Goal: Find specific page/section: Find specific page/section

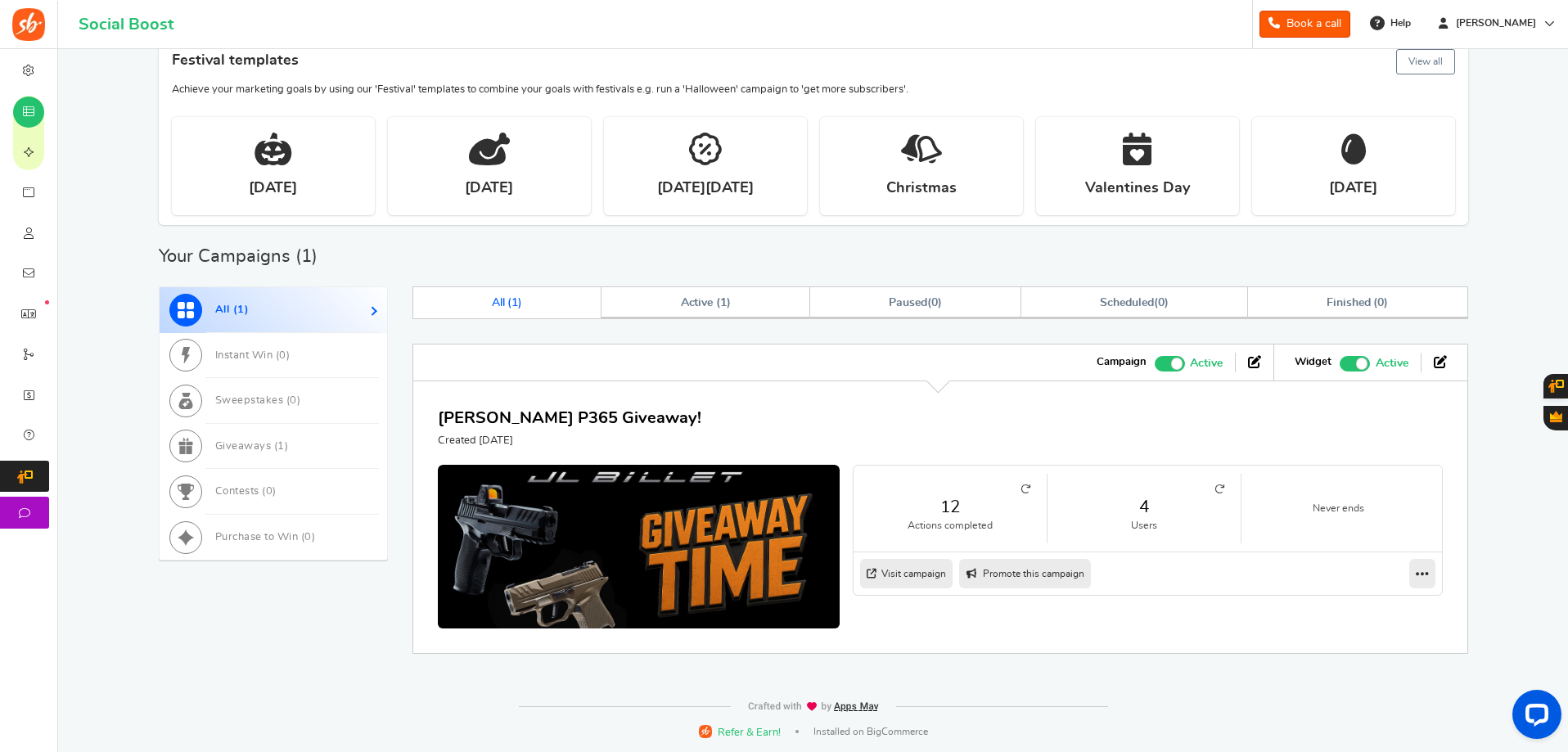
click at [1141, 510] on link "4" at bounding box center [1144, 507] width 161 height 24
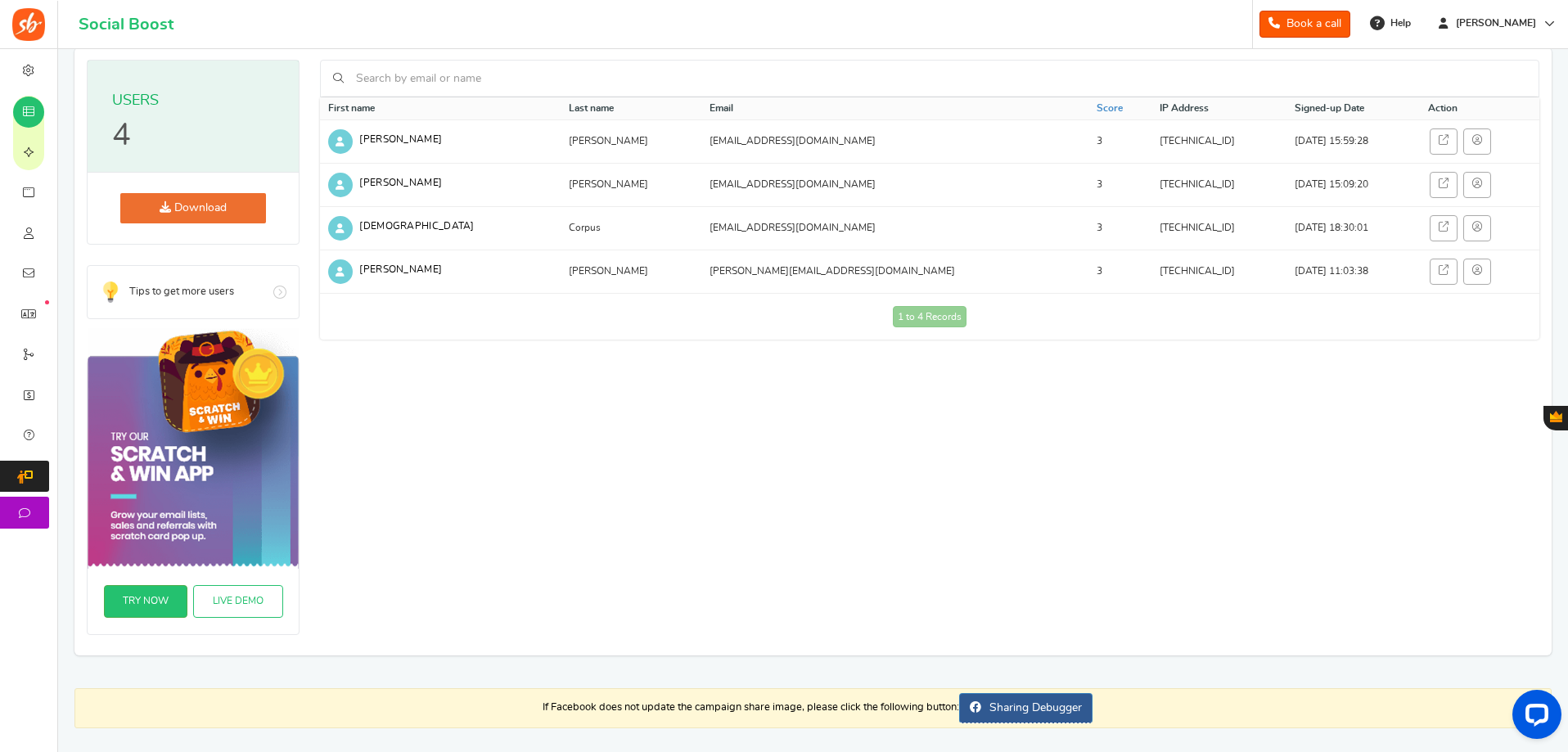
scroll to position [80, 0]
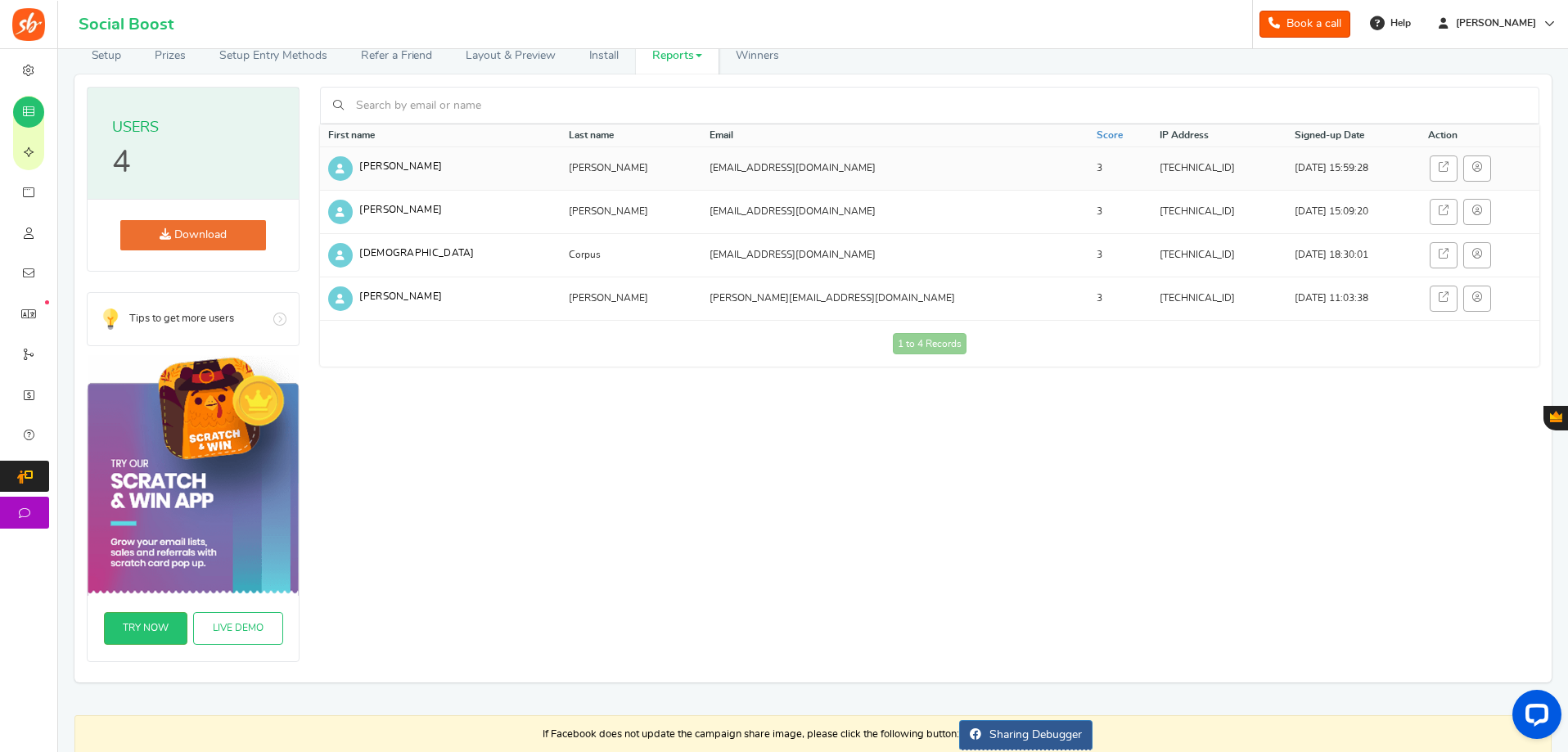
drag, startPoint x: 534, startPoint y: 172, endPoint x: 485, endPoint y: 172, distance: 49.0
click at [485, 172] on tr "[PERSON_NAME] [EMAIL_ADDRESS][DOMAIN_NAME] 3 [TECHNICAL_ID] [DATE] 15:59:28" at bounding box center [930, 168] width 1220 height 44
drag, startPoint x: 544, startPoint y: 159, endPoint x: 519, endPoint y: 164, distance: 25.5
copy tr "[PERSON_NAME]"
click at [560, 163] on td "[PERSON_NAME]" at bounding box center [631, 168] width 142 height 44
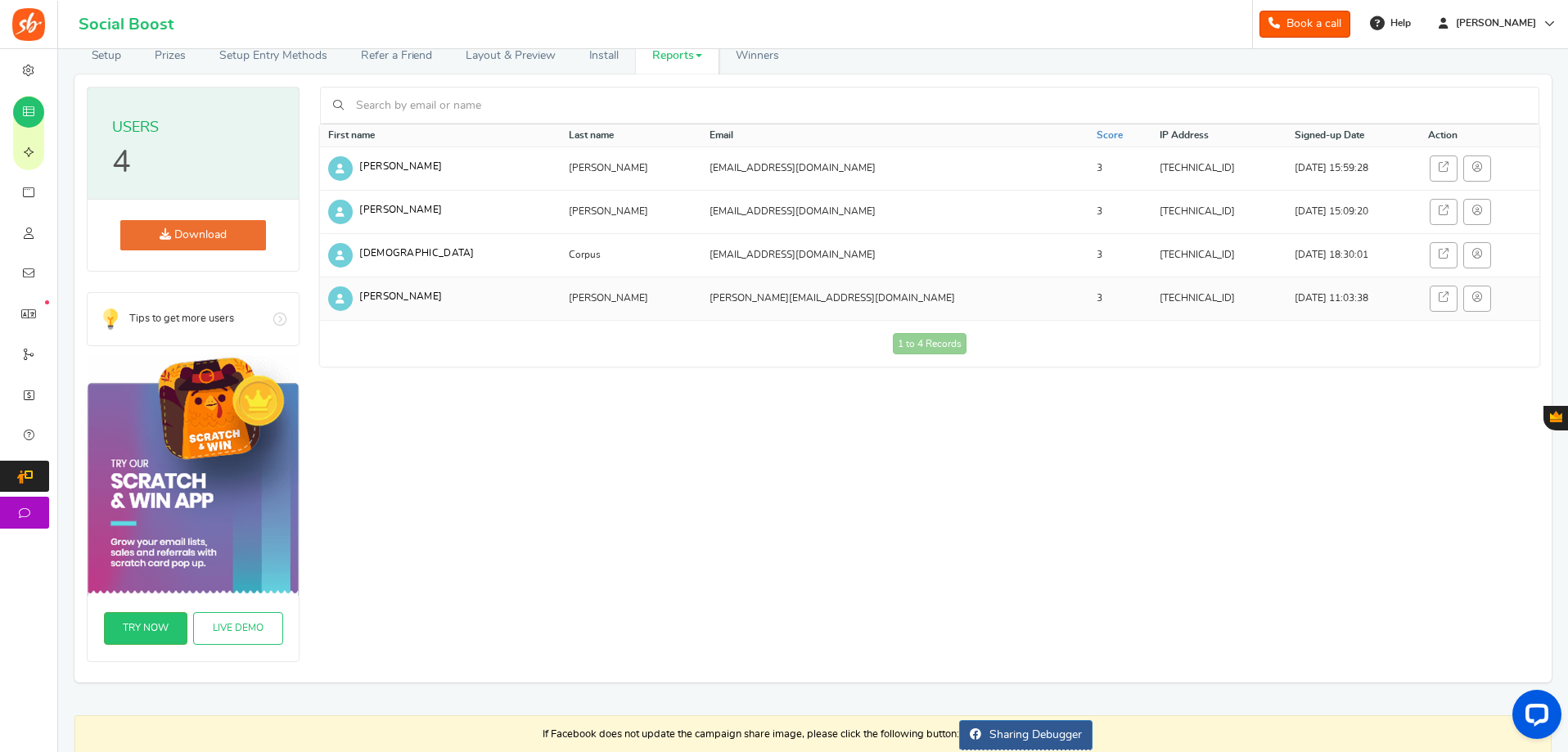
click at [351, 289] on td "[PERSON_NAME]" at bounding box center [441, 298] width 241 height 44
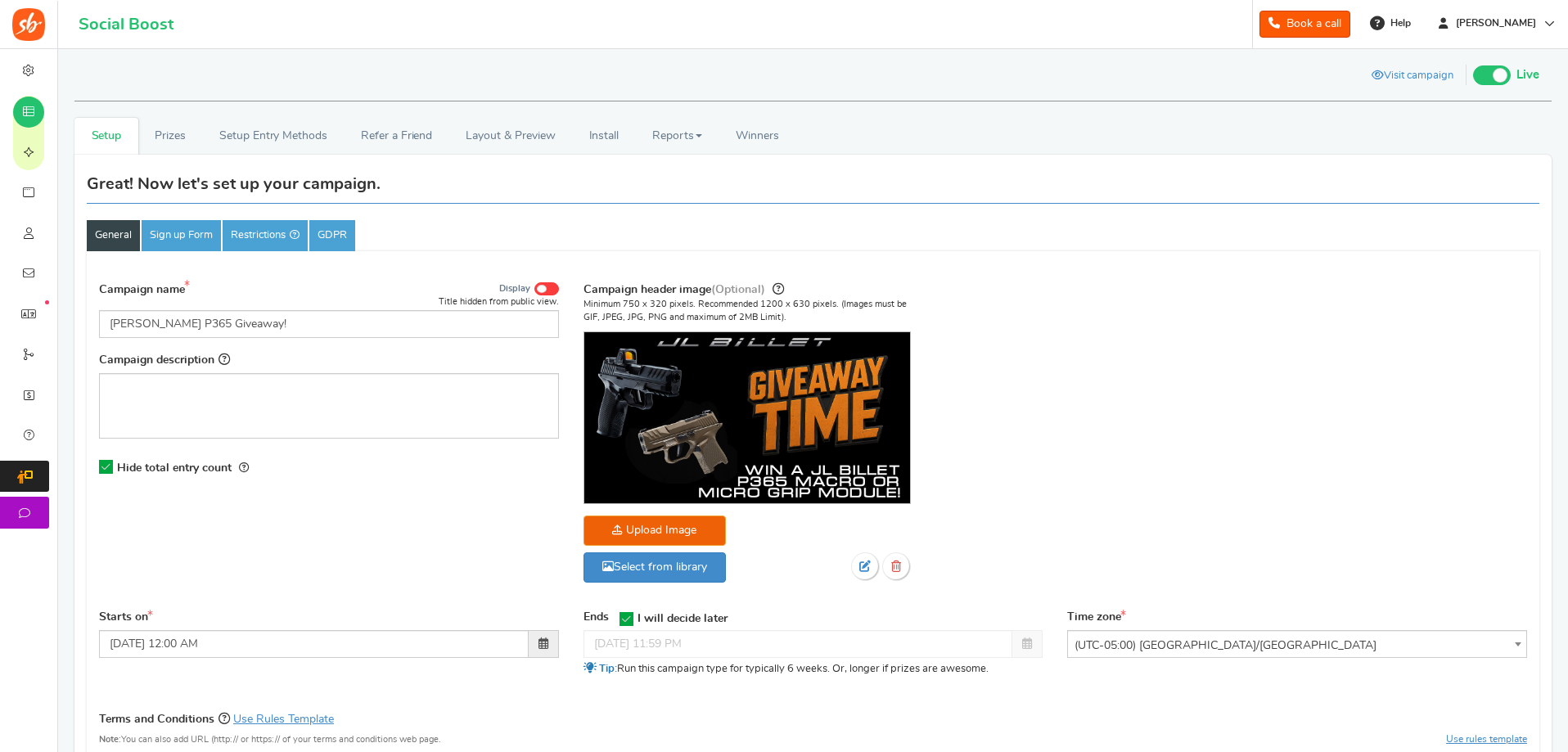
scroll to position [73, 0]
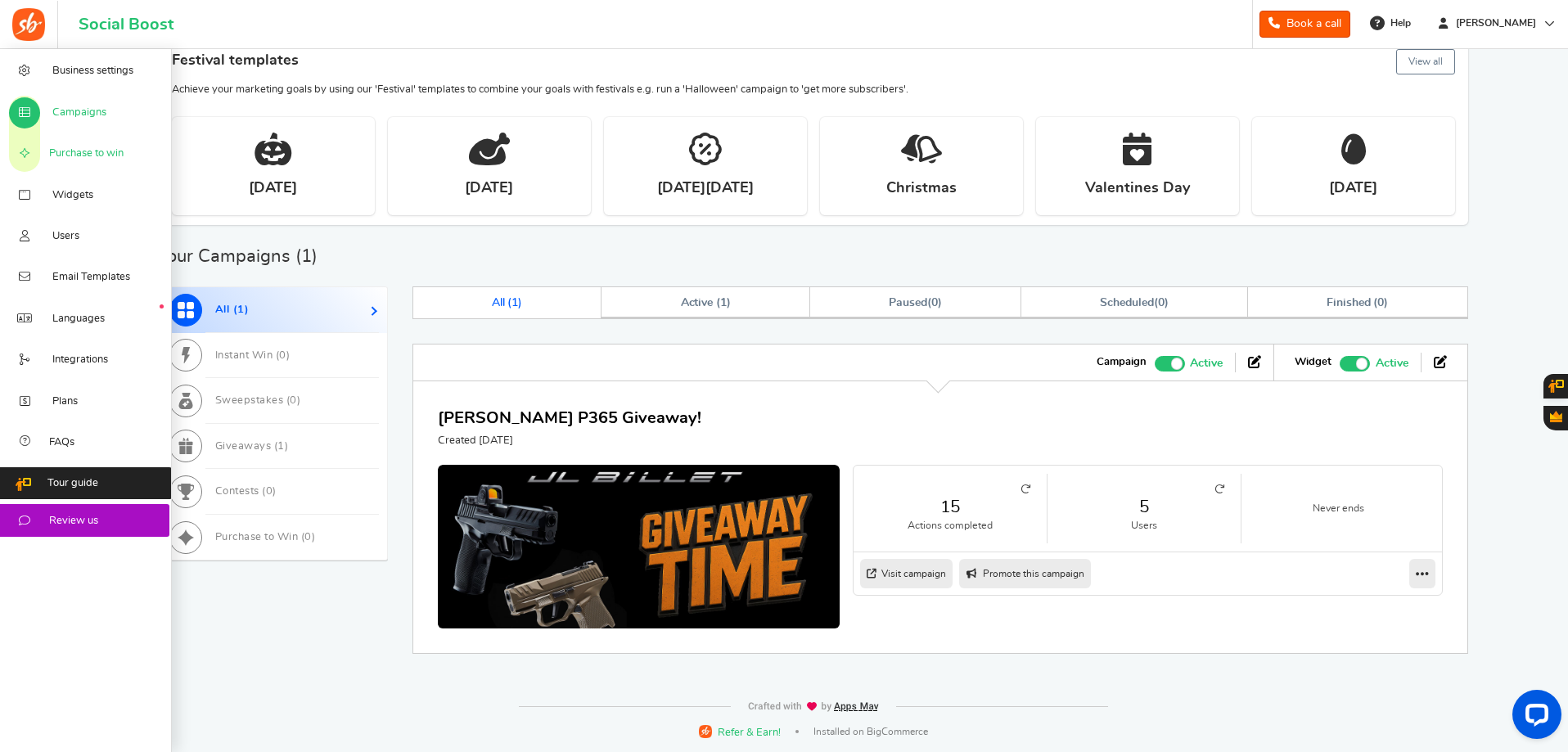
click at [65, 155] on span "Purchase to win" at bounding box center [85, 154] width 74 height 15
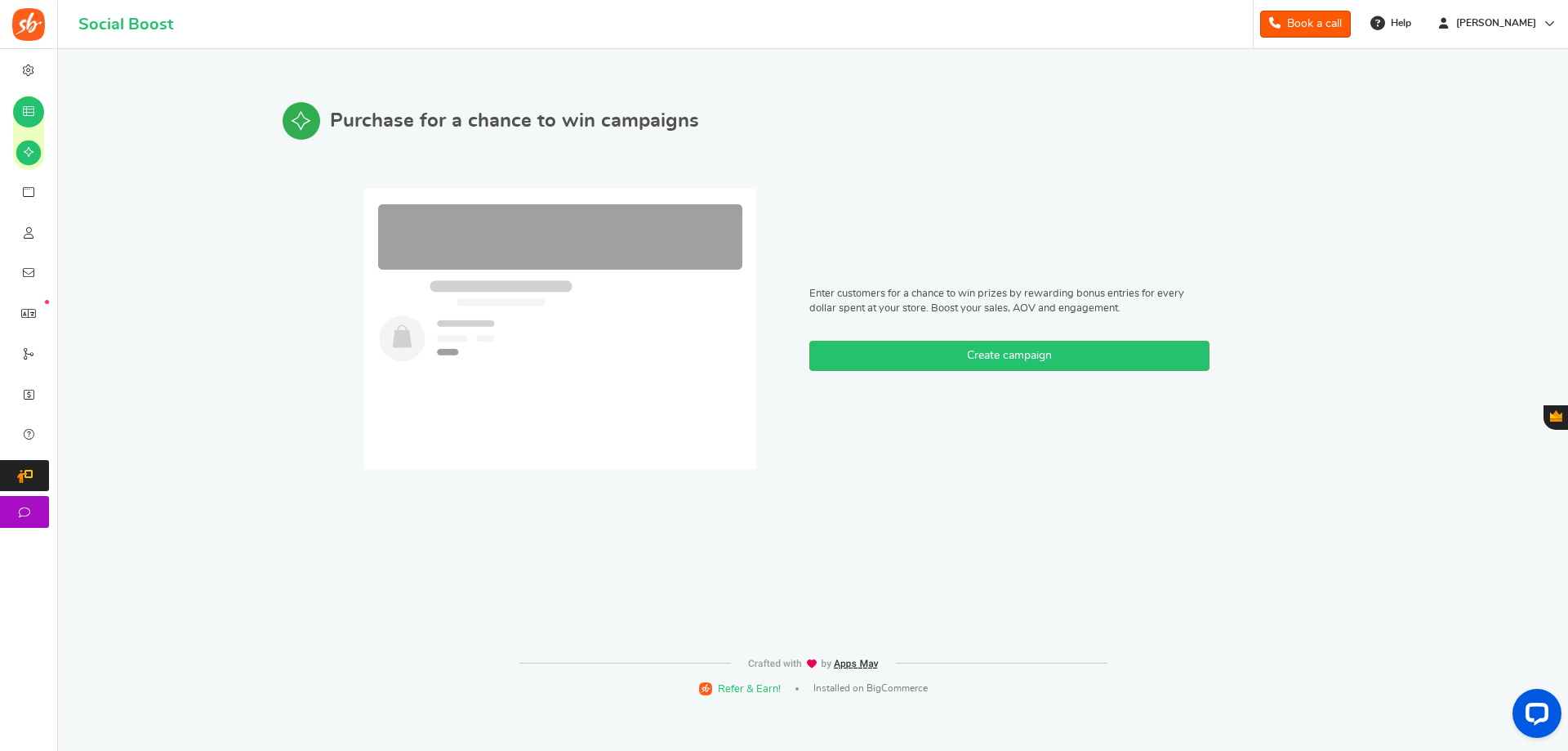
click at [390, 113] on span "Purchase for a chance to win campaigns" at bounding box center [514, 120] width 369 height 21
